Goal: Use online tool/utility: Utilize a website feature to perform a specific function

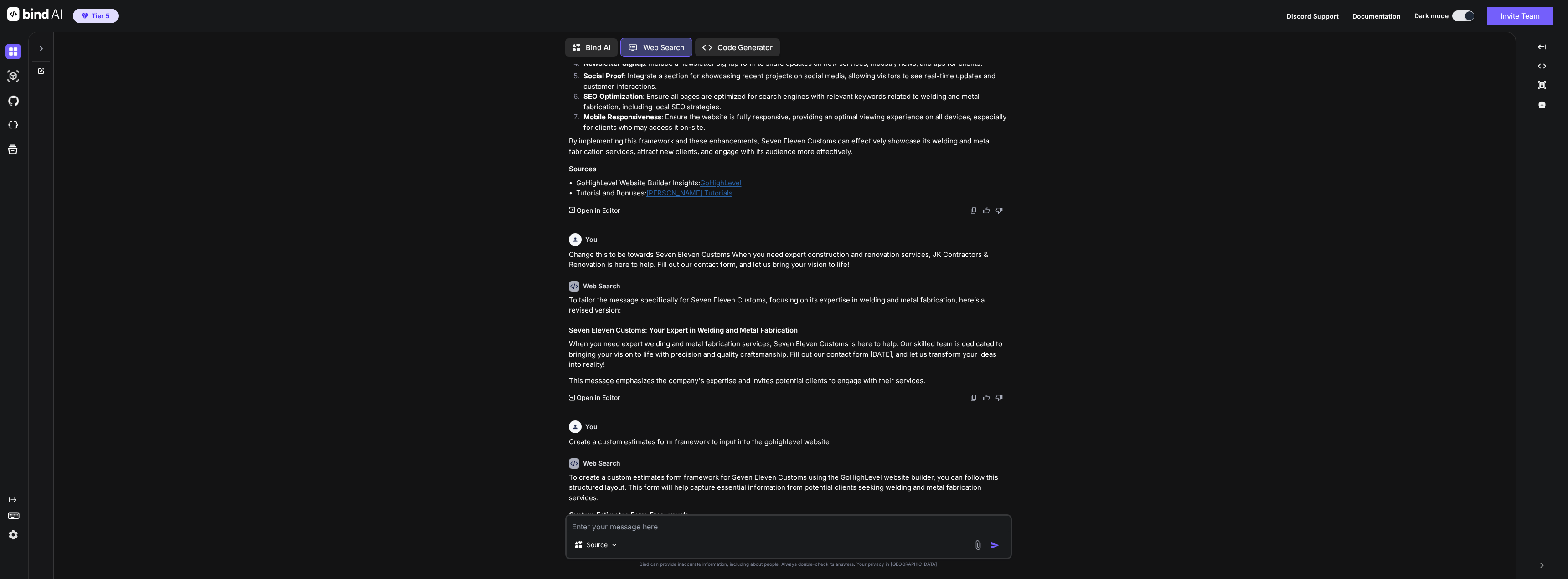
scroll to position [993, 0]
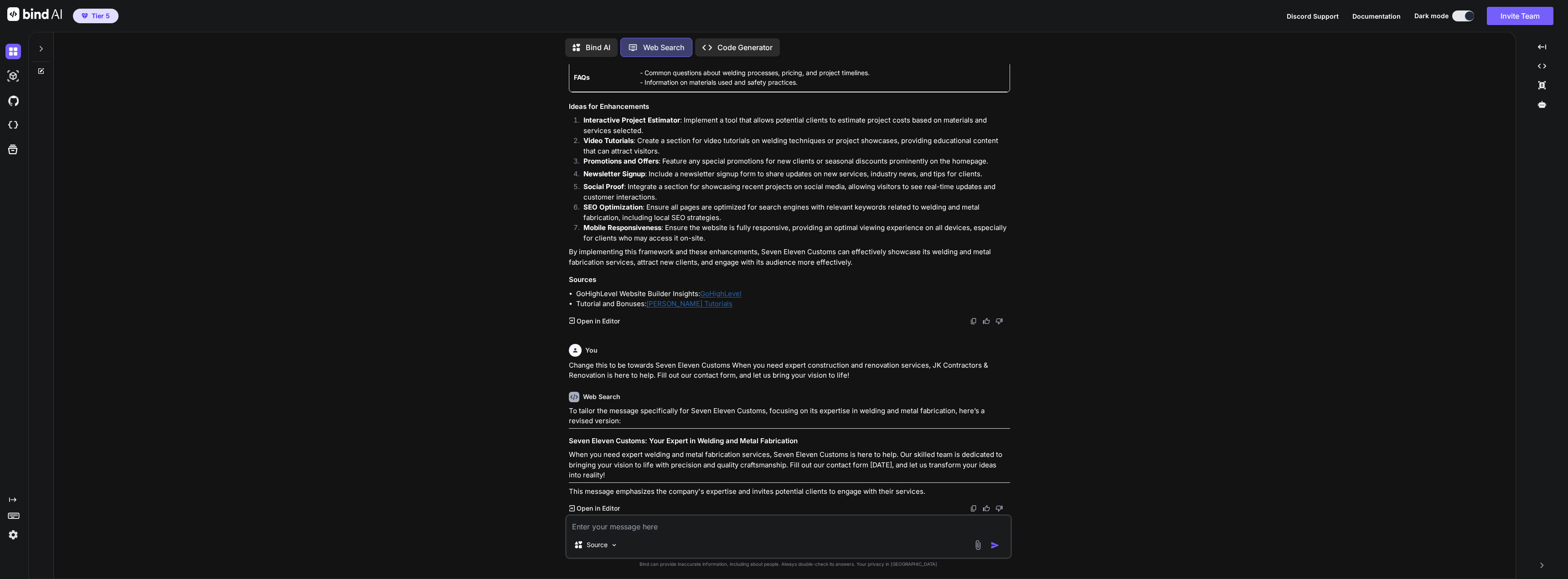
click at [40, 46] on icon at bounding box center [41, 49] width 3 height 5
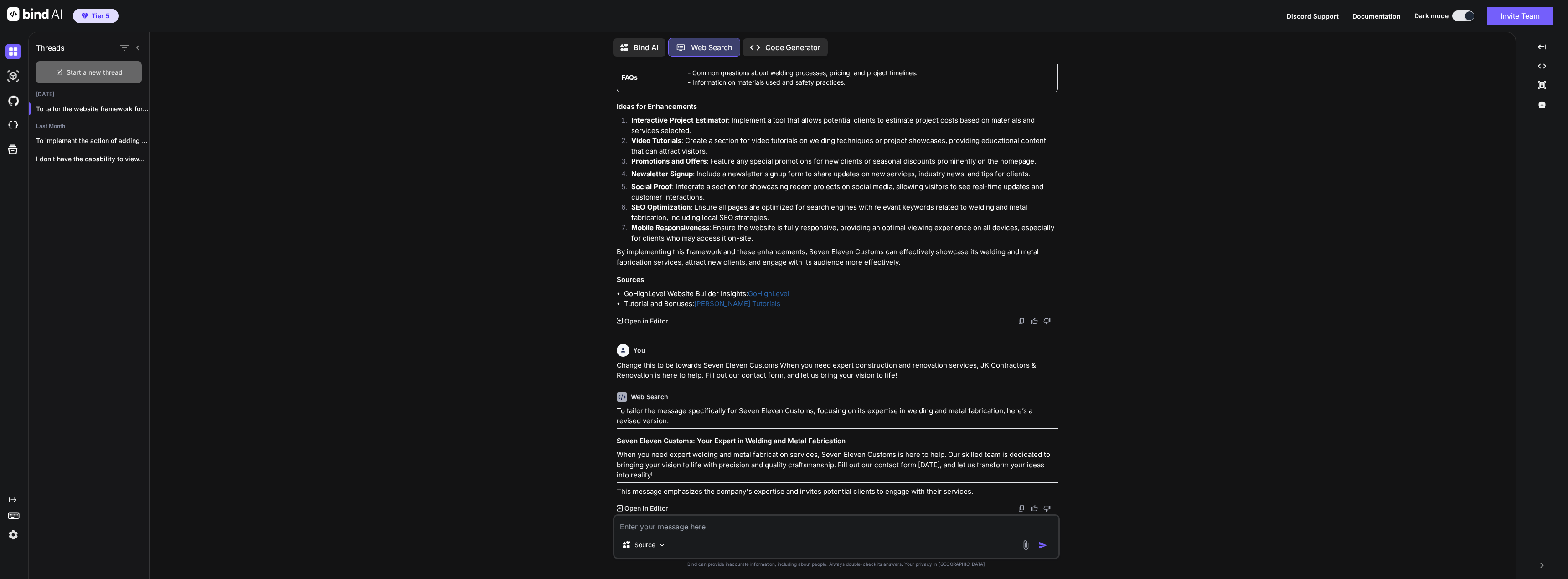
click at [99, 71] on span "Start a new thread" at bounding box center [94, 72] width 56 height 9
click at [645, 42] on p "Bind AI" at bounding box center [646, 47] width 24 height 11
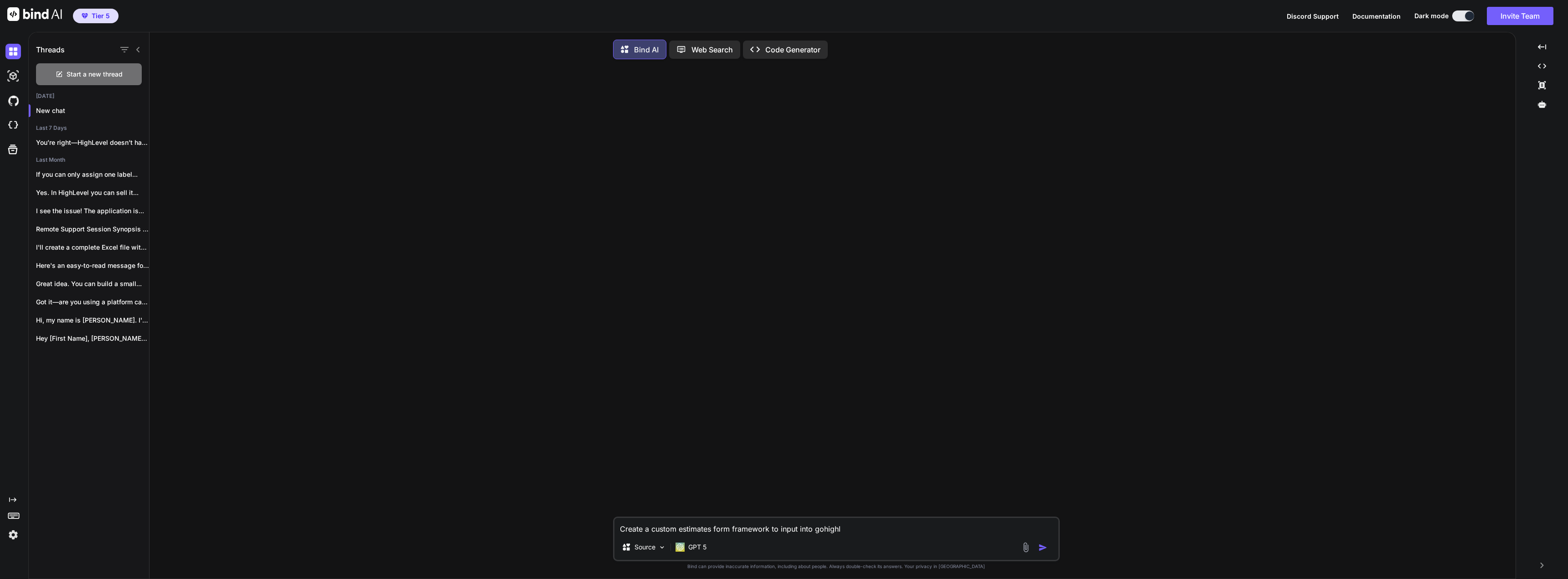
click at [856, 533] on textarea "Create a custom estimates form framework to input into gohighl" at bounding box center [836, 525] width 444 height 16
drag, startPoint x: 872, startPoint y: 531, endPoint x: 553, endPoint y: 496, distance: 320.9
click at [556, 498] on div "Create a custom estimates form framework to input into gohighl Source GPT 5 Cre…" at bounding box center [836, 323] width 1359 height 514
type textarea "Create a summary of GoHighLevels Automations and workflows and what it can do. …"
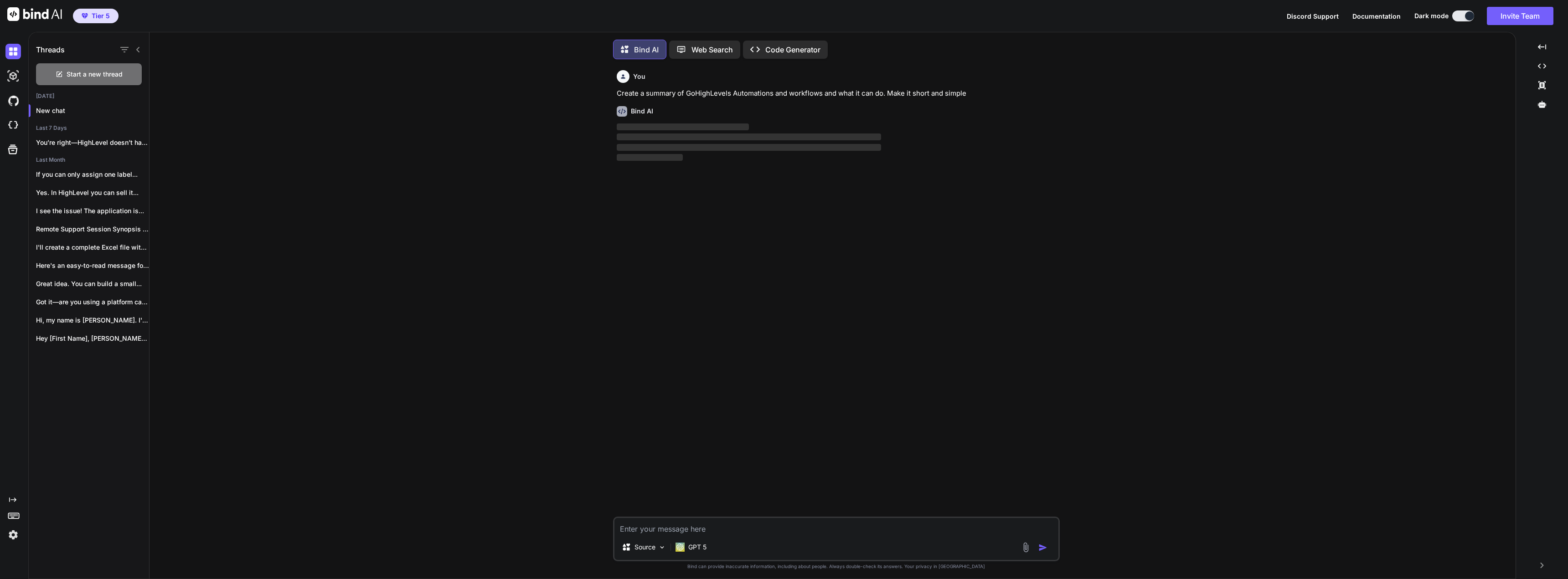
scroll to position [4, 0]
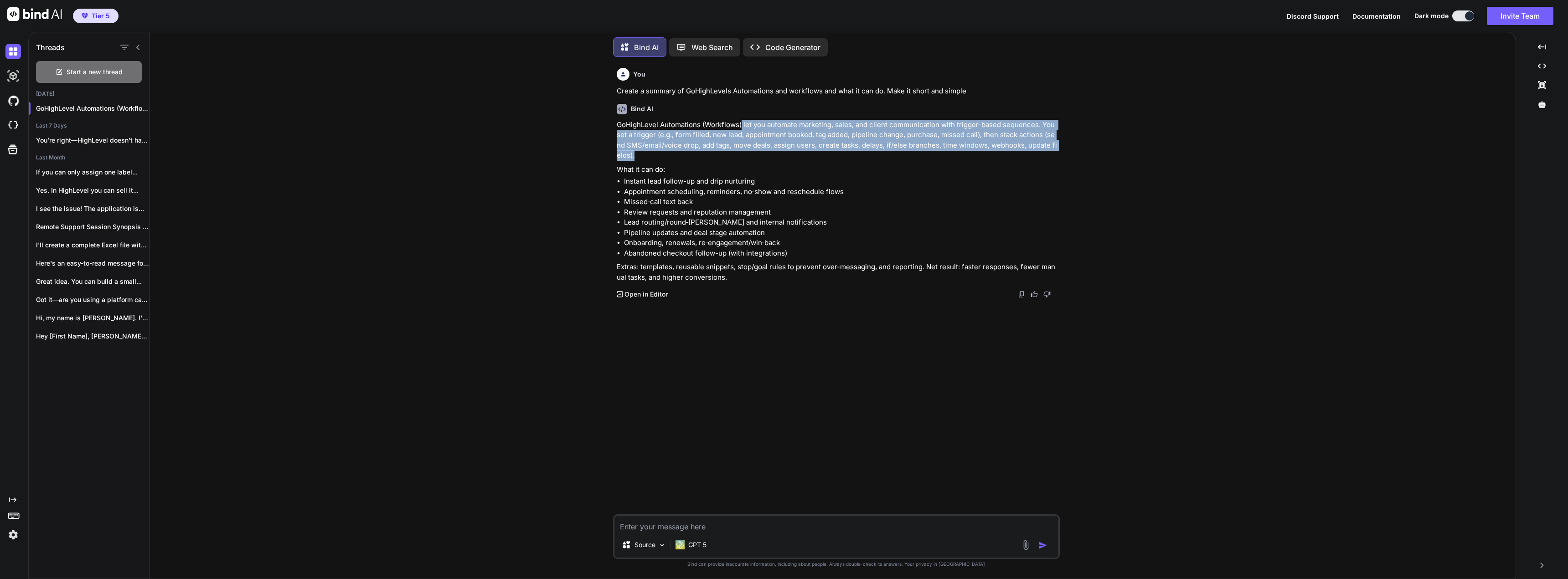
drag, startPoint x: 742, startPoint y: 122, endPoint x: 830, endPoint y: 151, distance: 92.7
click at [830, 151] on p "GoHighLevel Automations (Workflows) let you automate marketing, sales, and clie…" at bounding box center [837, 140] width 441 height 41
copy p "let you automate marketing, sales, and client communication with trigger-based …"
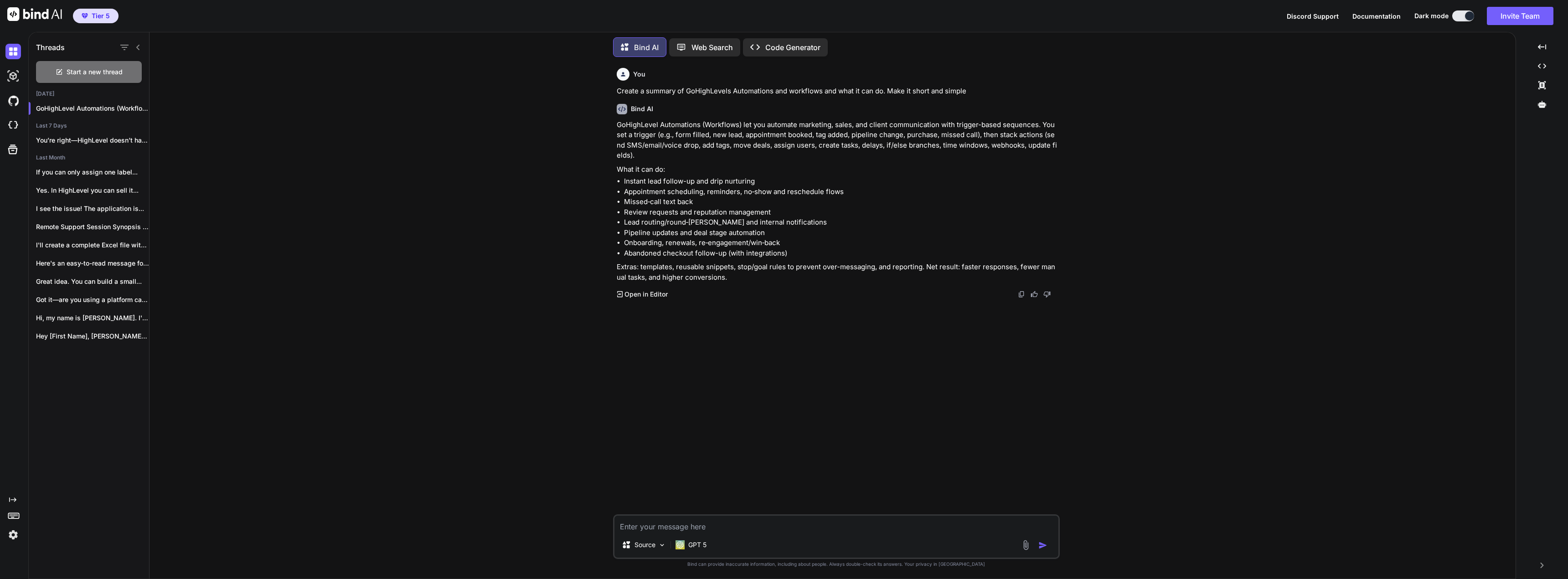
click at [688, 207] on li "Review requests and reputation management" at bounding box center [841, 212] width 434 height 10
click at [745, 521] on textarea at bounding box center [836, 524] width 444 height 16
click at [695, 541] on p "GPT 5" at bounding box center [698, 544] width 18 height 9
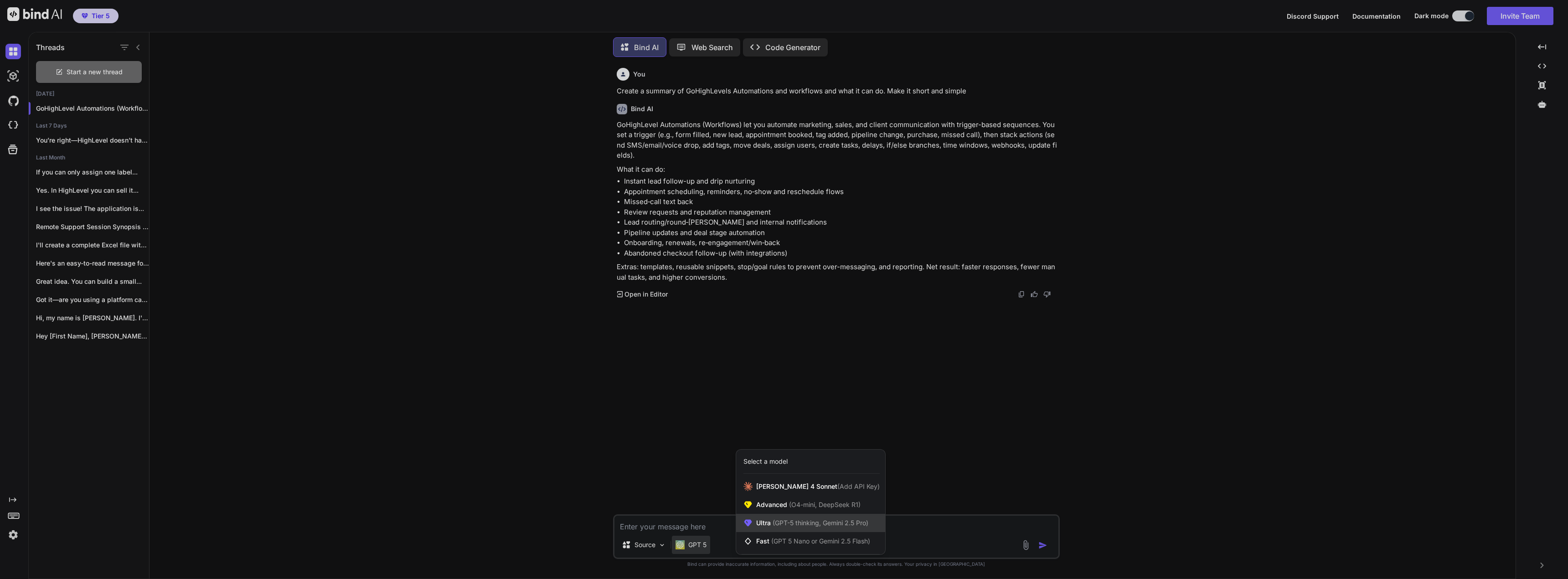
click at [805, 521] on span "(GPT-5 thinking, Gemini 2.5 Pro)" at bounding box center [819, 522] width 97 height 8
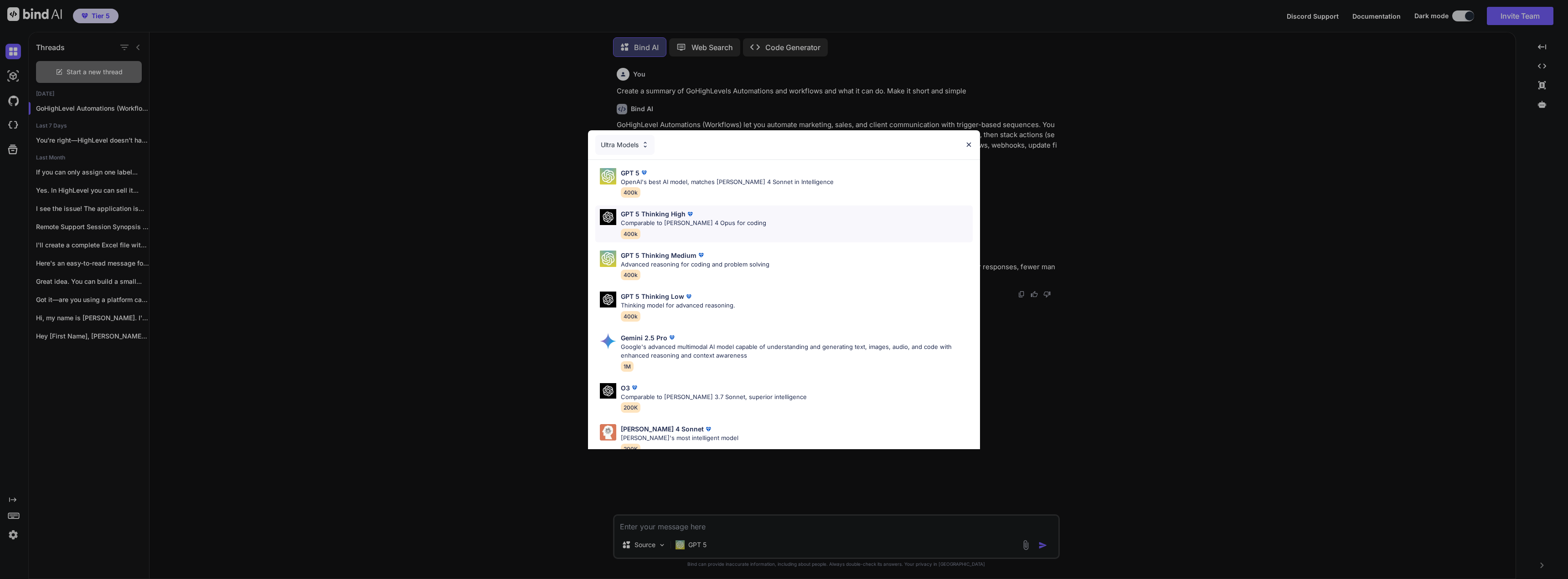
click at [693, 220] on p "Comparable to [PERSON_NAME] 4 Opus for coding" at bounding box center [693, 223] width 145 height 9
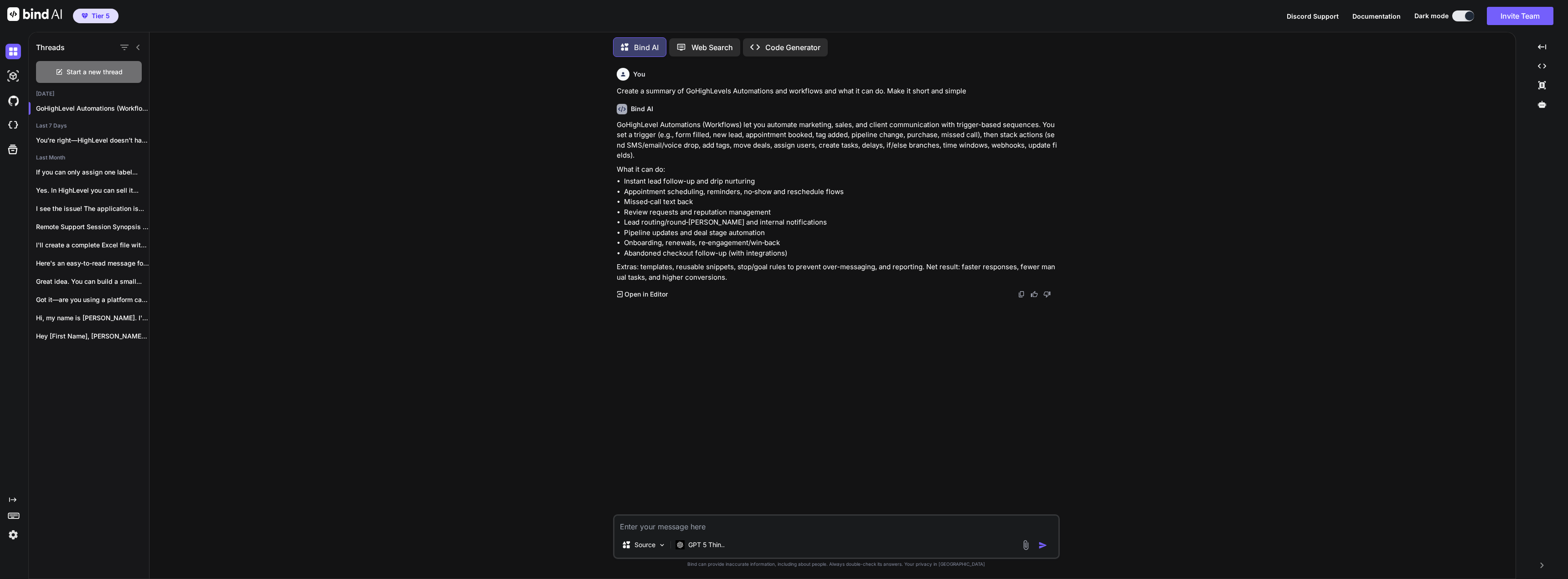
drag, startPoint x: 768, startPoint y: 519, endPoint x: 769, endPoint y: 511, distance: 8.1
click at [768, 519] on textarea at bounding box center [836, 524] width 444 height 16
paste textarea "Lorem, Ipsum dol sit amet cons ad Elitse do eiusm temp inc utlab etdo magnaal e…"
type textarea "Lore ipsu dolor sita c adipisci el se doei te inc utlabore Etdol, Magna ali eni…"
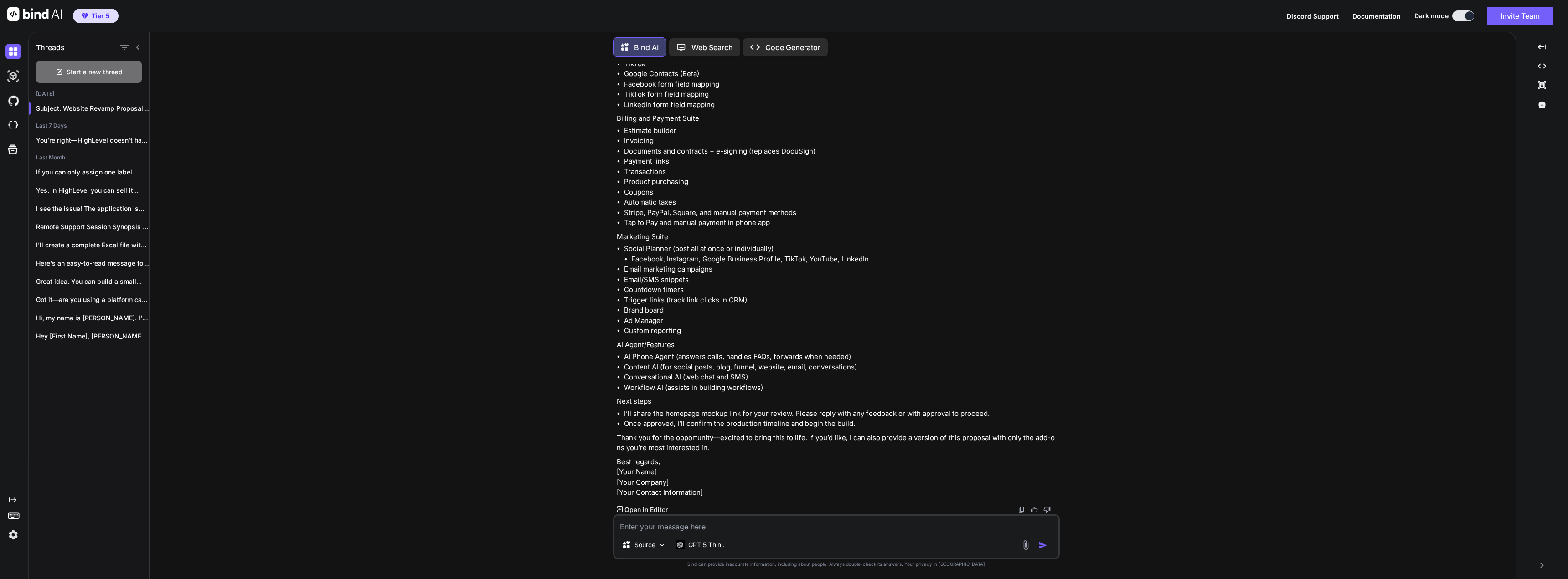
scroll to position [1123, 0]
click at [729, 527] on textarea at bounding box center [836, 524] width 444 height 16
type textarea "M"
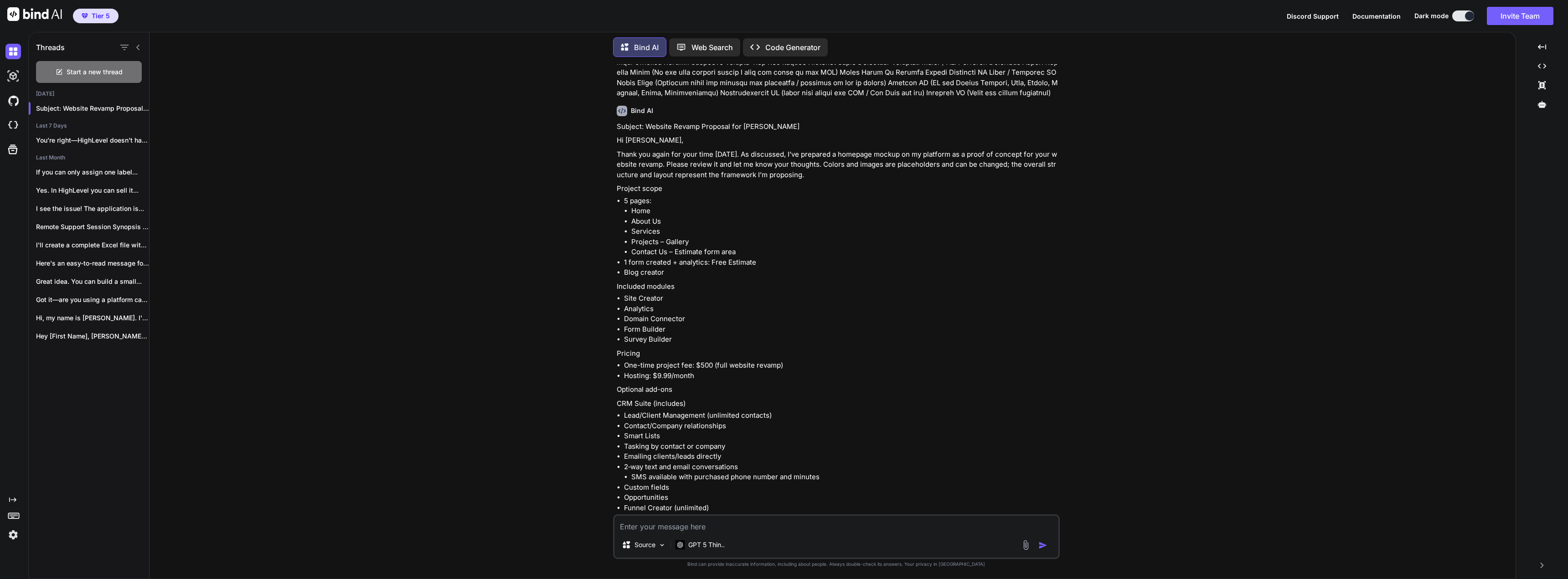
scroll to position [485, 0]
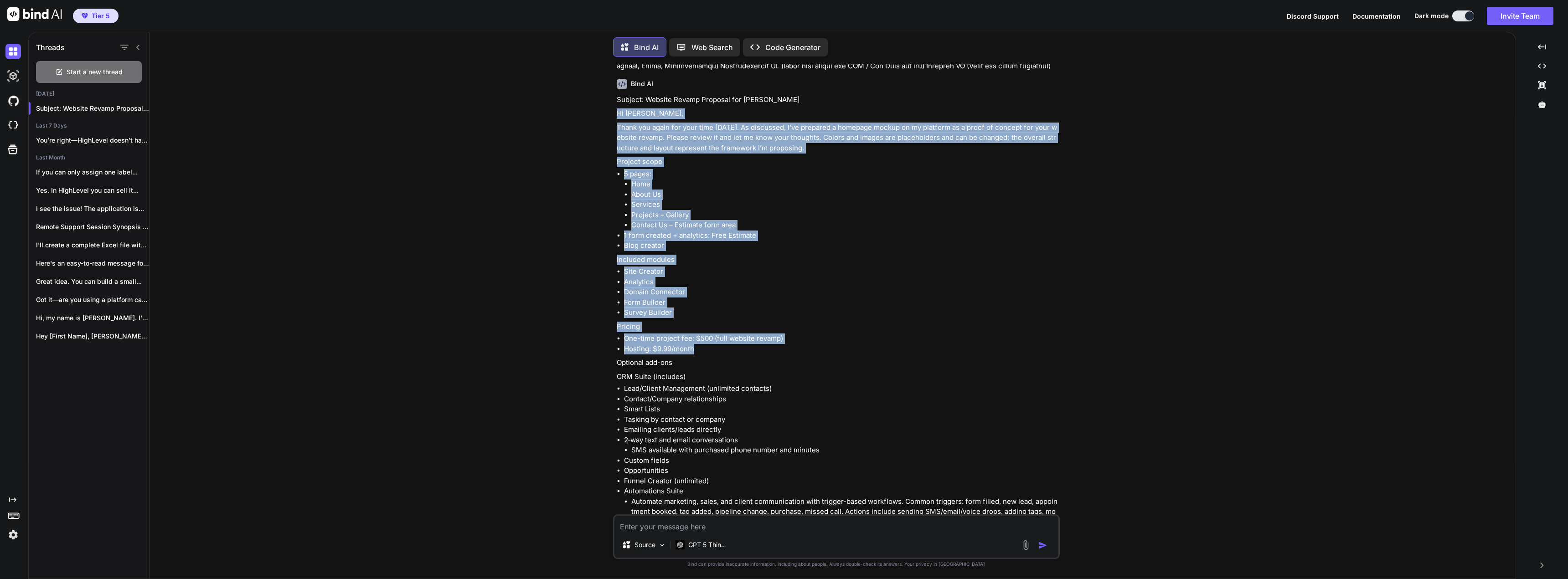
drag, startPoint x: 700, startPoint y: 363, endPoint x: 614, endPoint y: 127, distance: 251.2
click at [614, 127] on div "You Create a summary of GoHighLevels Automations and workflows and what it can …" at bounding box center [836, 321] width 447 height 514
copy div "Hi [PERSON_NAME], Thank you again for your time [DATE]. As discussed, I’ve prep…"
click at [794, 190] on li "Home" at bounding box center [844, 184] width 427 height 10
